Goal: Check status: Check status

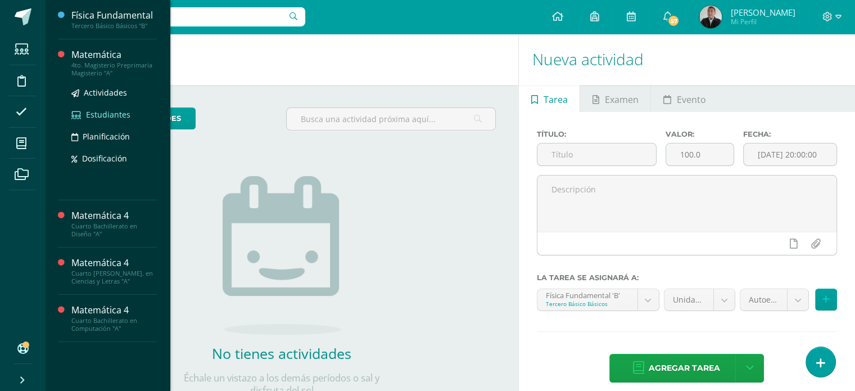
click at [107, 114] on span "Estudiantes" at bounding box center [108, 114] width 44 height 11
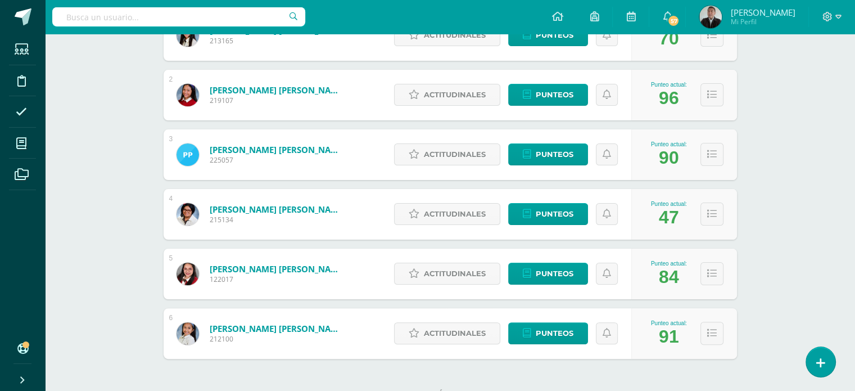
scroll to position [276, 0]
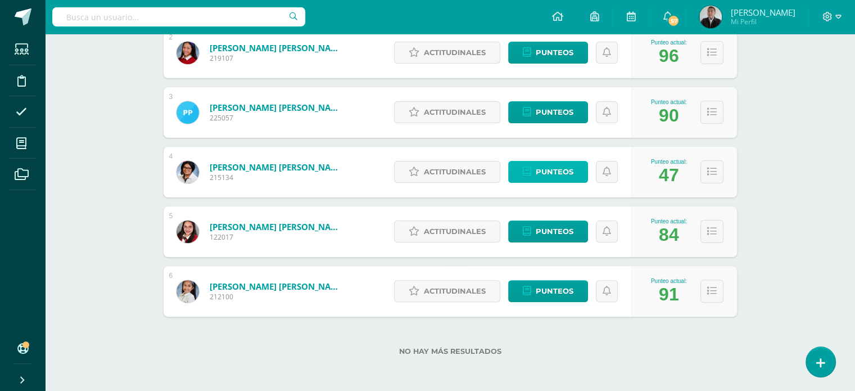
click at [566, 175] on span "Punteos" at bounding box center [555, 171] width 38 height 21
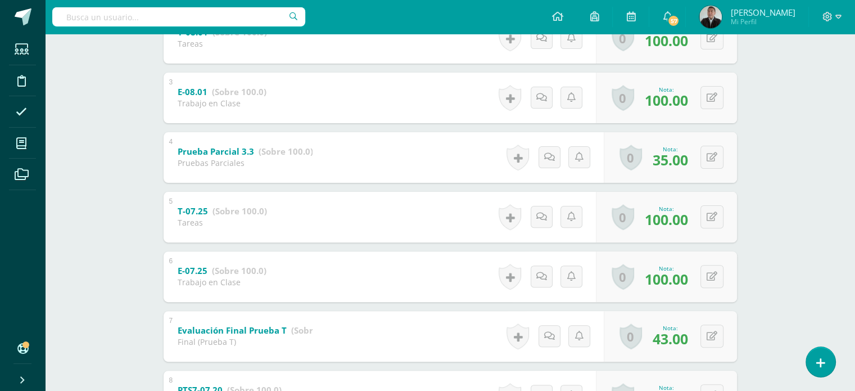
scroll to position [383, 0]
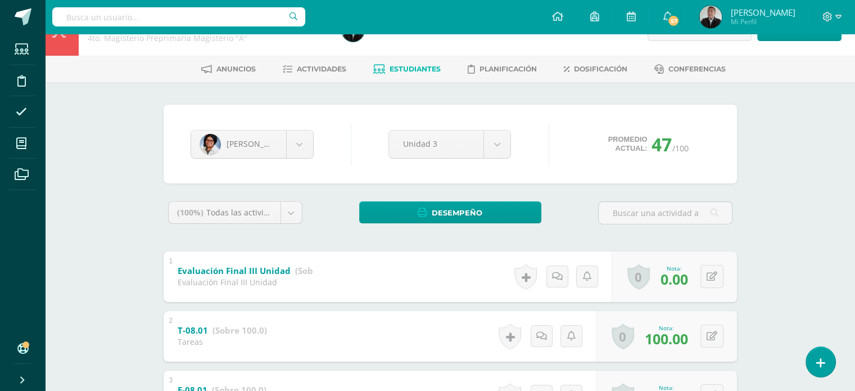
scroll to position [0, 0]
